Goal: Browse casually

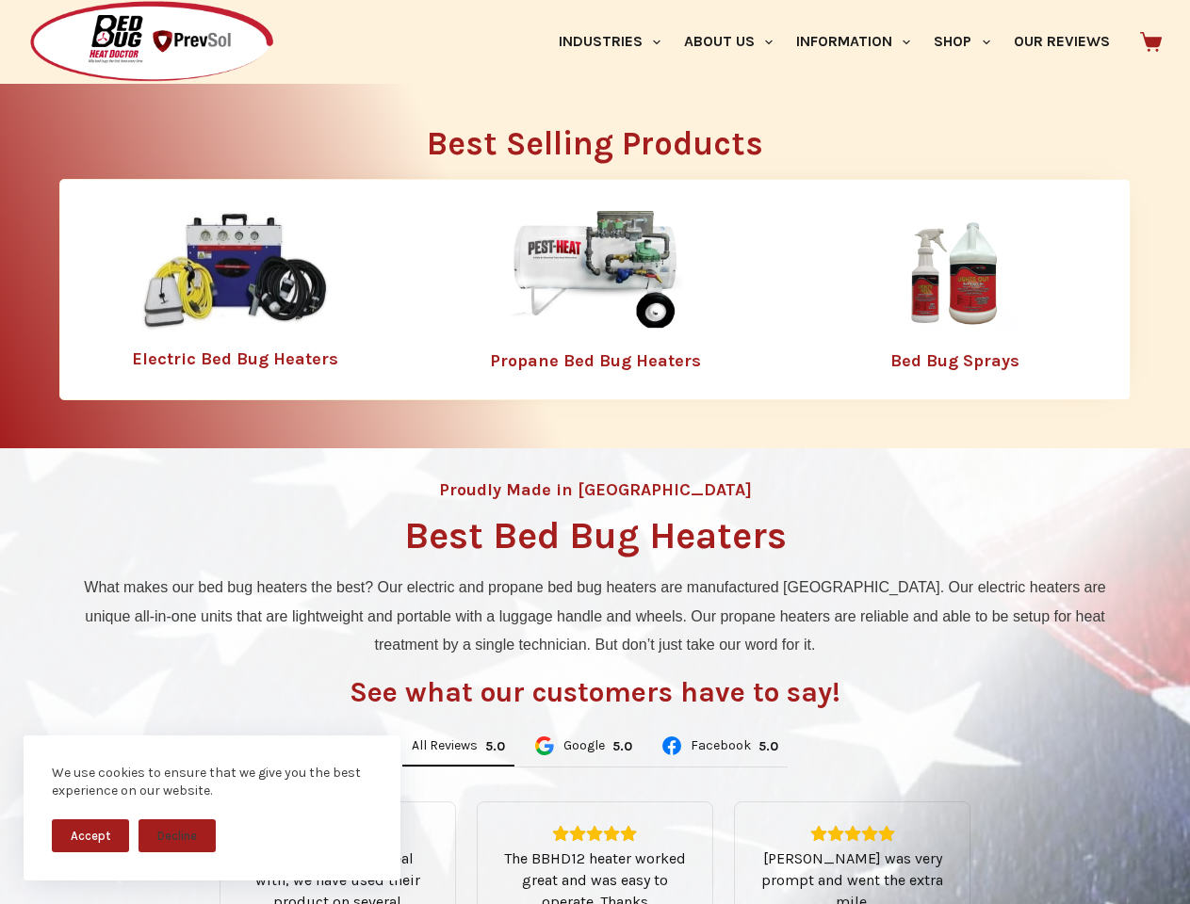
click at [594, 452] on div "Proudly Made in [GEOGRAPHIC_DATA] Best Bed Bug Heaters What makes our bed bug h…" at bounding box center [595, 791] width 1190 height 687
click at [90, 835] on button "Accept" at bounding box center [90, 835] width 77 height 33
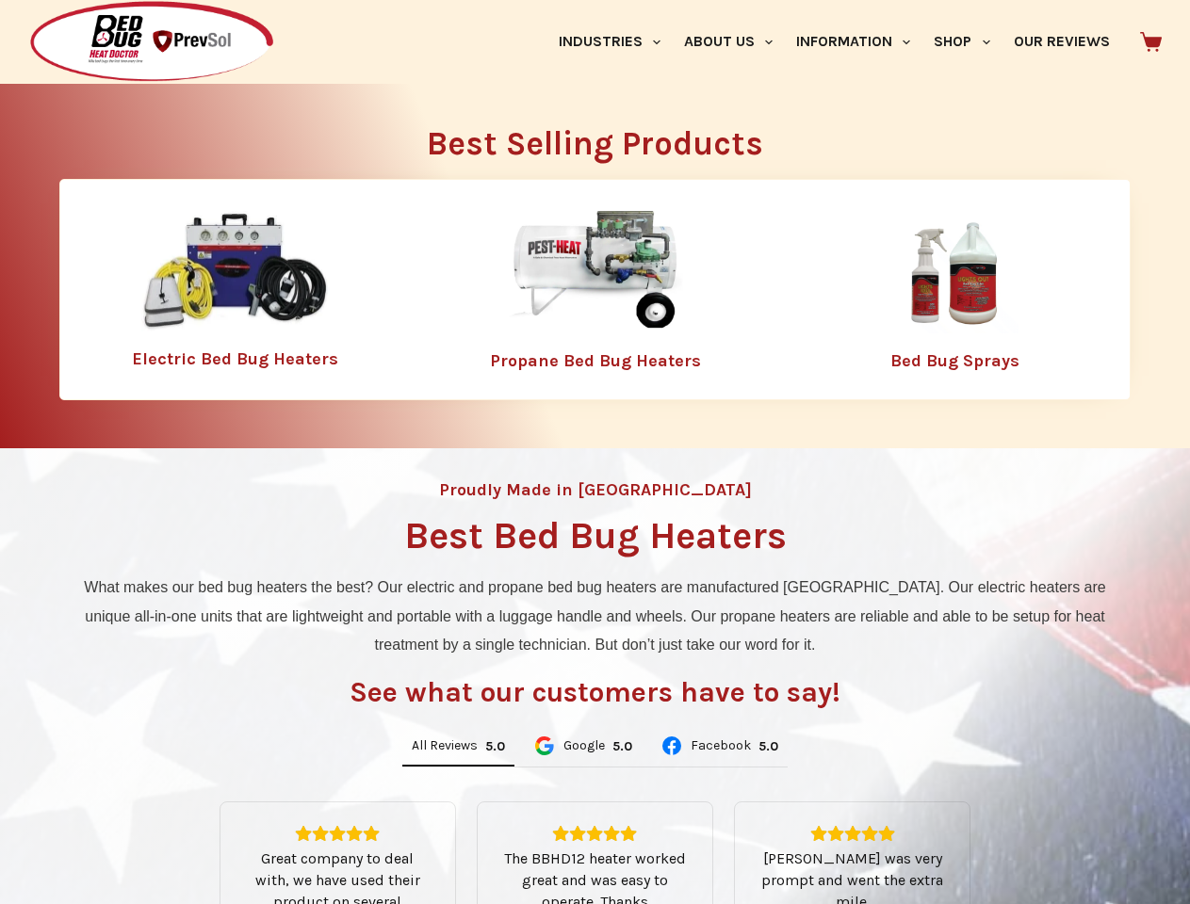
click at [177, 835] on button "Decline" at bounding box center [176, 850] width 77 height 33
click at [616, 41] on link "Industries" at bounding box center [608, 42] width 125 height 84
click at [736, 41] on link "About Us" at bounding box center [728, 42] width 112 height 84
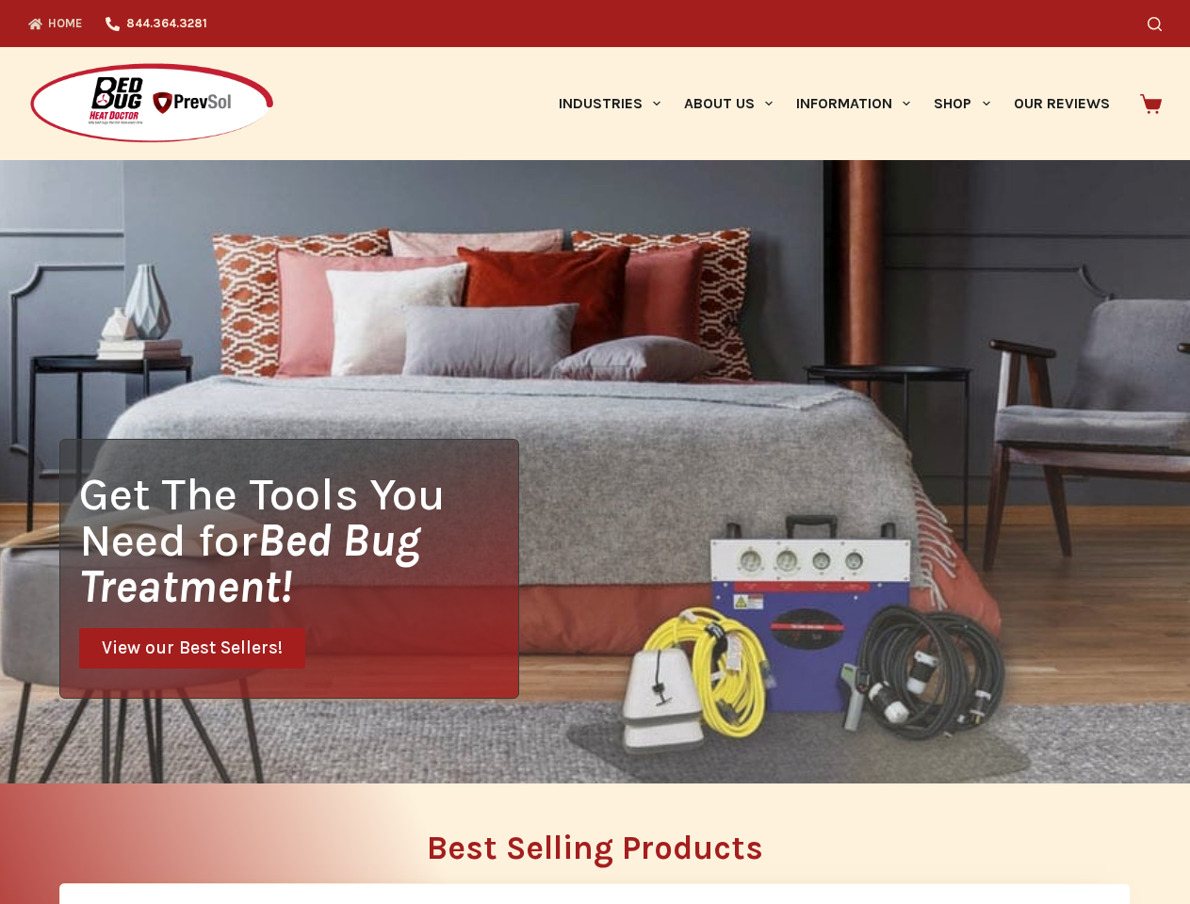
click at [969, 41] on div "Search" at bounding box center [922, 23] width 478 height 47
click at [458, 747] on div "Get The Tools You Need for Bed Bug Treatment! View our Best Sellers!" at bounding box center [595, 471] width 1190 height 623
